Goal: Task Accomplishment & Management: Manage account settings

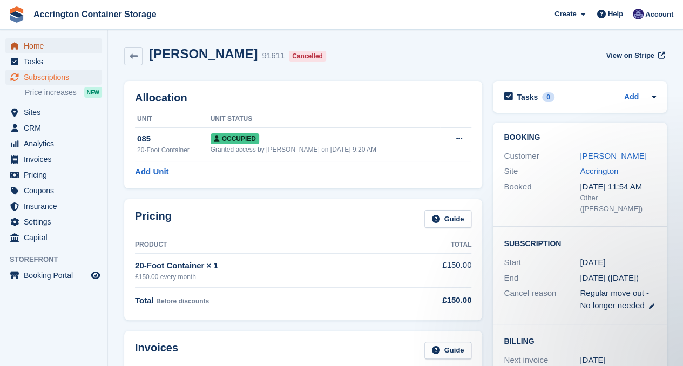
click at [48, 49] on span "Home" at bounding box center [56, 45] width 65 height 15
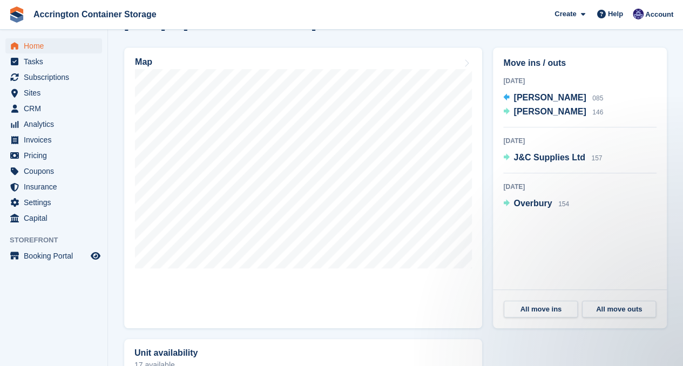
scroll to position [317, 0]
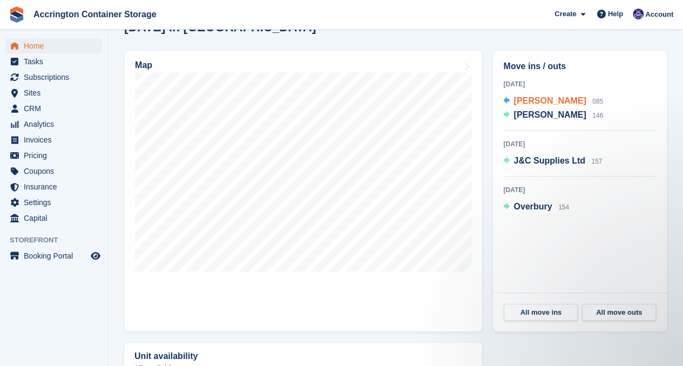
click at [539, 102] on span "[PERSON_NAME]" at bounding box center [550, 100] width 72 height 9
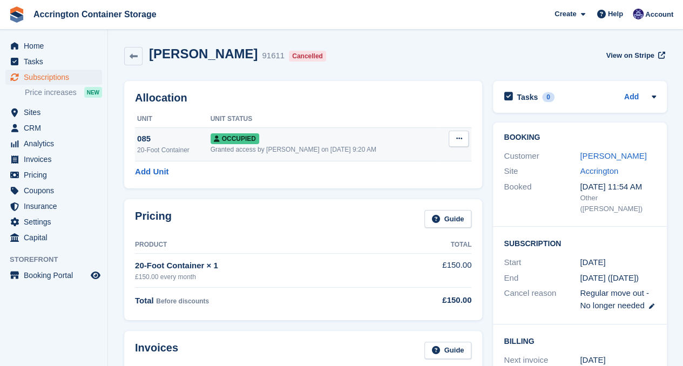
click at [455, 140] on button at bounding box center [459, 139] width 20 height 16
click at [424, 191] on p "Deallocate" at bounding box center [417, 197] width 94 height 14
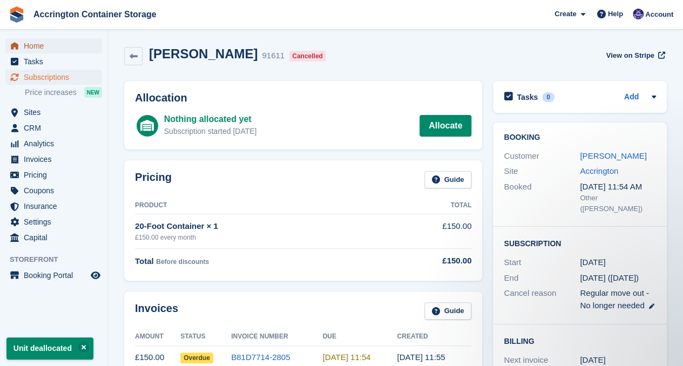
click at [83, 49] on span "Home" at bounding box center [56, 45] width 65 height 15
